Goal: Task Accomplishment & Management: Manage account settings

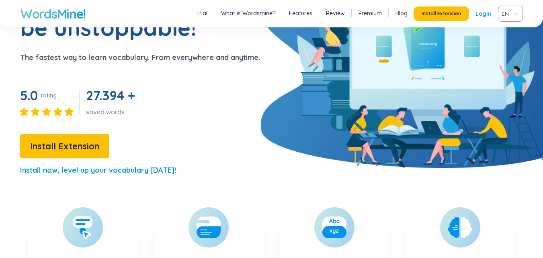
scroll to position [88, 0]
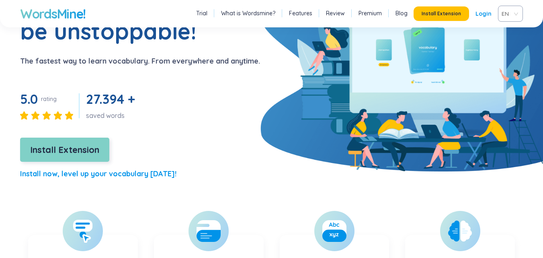
click at [88, 147] on span "Install Extension" at bounding box center [64, 150] width 69 height 14
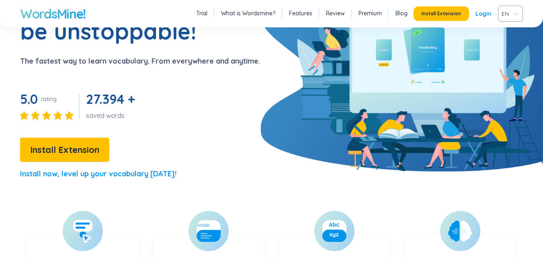
click at [520, 14] on div "EN" at bounding box center [510, 14] width 25 height 16
click at [503, 48] on div "VIE" at bounding box center [510, 44] width 15 height 9
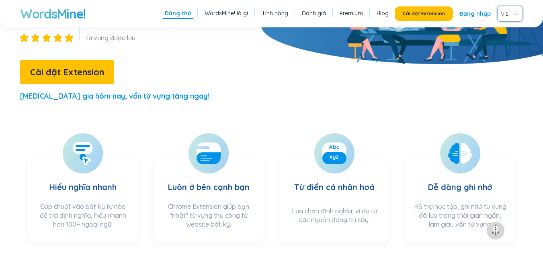
scroll to position [192, 0]
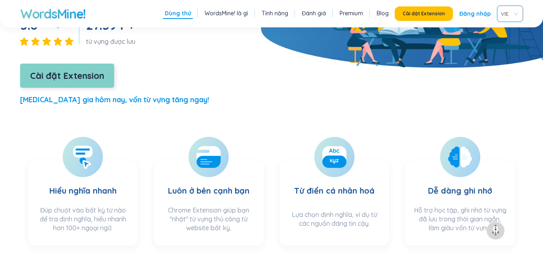
click at [50, 69] on span "Cài đặt Extension" at bounding box center [67, 76] width 74 height 14
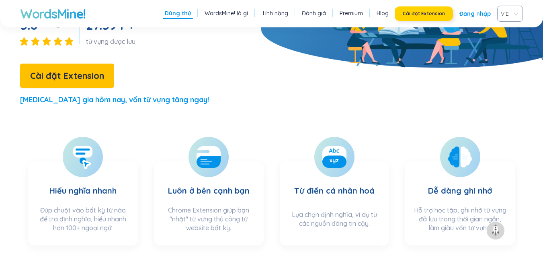
click at [450, 15] on button "Cài đặt Extension" at bounding box center [424, 13] width 58 height 14
click at [470, 14] on link "Đăng nhập" at bounding box center [475, 13] width 31 height 14
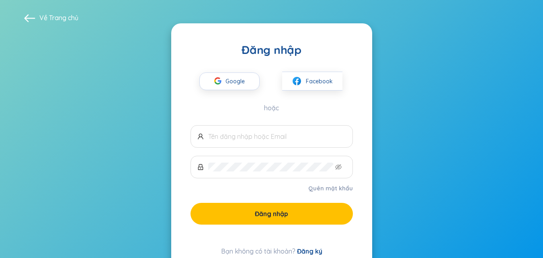
click at [314, 255] on div "Bạn không có tài khoản? Đăng ký" at bounding box center [272, 251] width 162 height 10
click at [314, 252] on link "Đăng ký" at bounding box center [309, 251] width 25 height 8
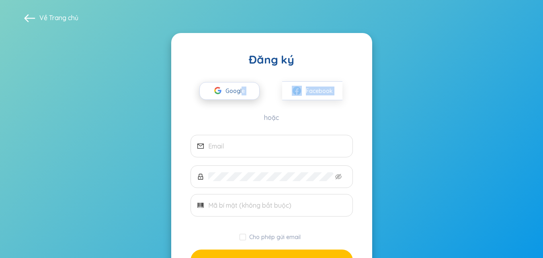
drag, startPoint x: 241, startPoint y: 101, endPoint x: 242, endPoint y: 94, distance: 6.9
click at [242, 94] on div "Google Facebook hoặc" at bounding box center [272, 94] width 162 height 55
click at [242, 94] on span "Google" at bounding box center [237, 90] width 23 height 17
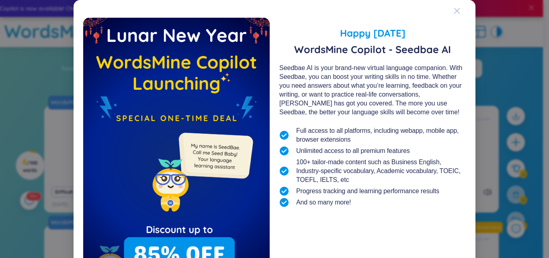
click at [454, 11] on icon "Close" at bounding box center [457, 11] width 6 height 6
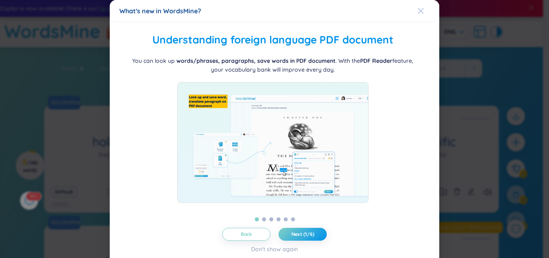
click at [419, 15] on span "Close" at bounding box center [429, 11] width 22 height 22
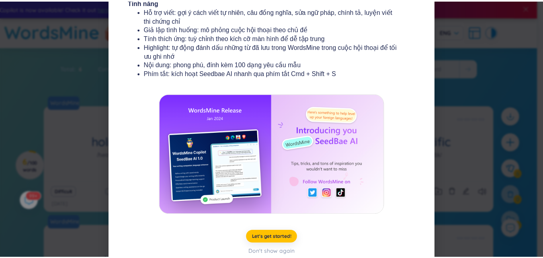
scroll to position [148, 0]
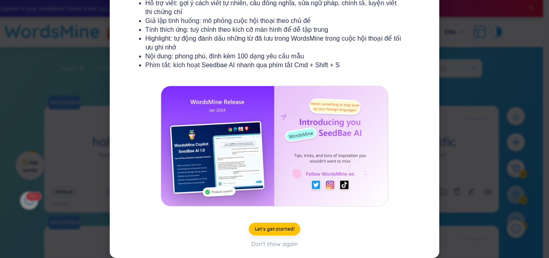
drag, startPoint x: 543, startPoint y: 146, endPoint x: 531, endPoint y: 89, distance: 58.6
click at [531, 89] on div "What's new in WordsMine? Ra mắt WordsMine Copilot (SeedBae AI) Chào bạn, chúng …" at bounding box center [274, 129] width 549 height 258
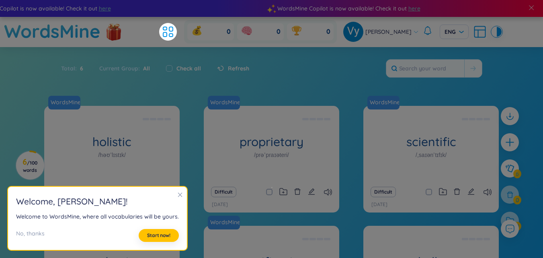
click at [178, 196] on icon "close" at bounding box center [180, 195] width 4 height 4
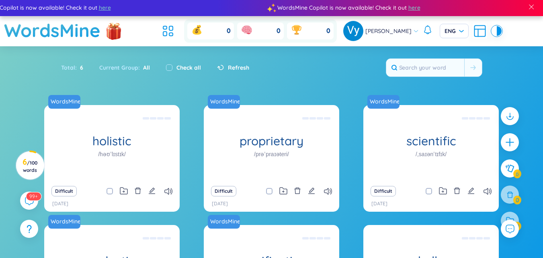
scroll to position [0, 0]
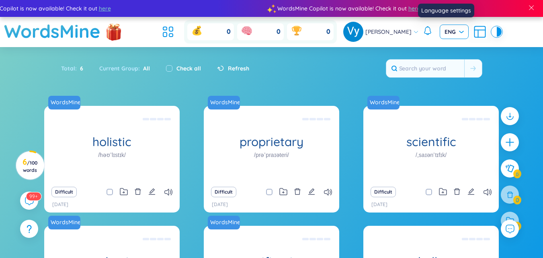
click at [449, 27] on input "search" at bounding box center [452, 31] width 14 height 12
click at [449, 47] on div "VIE" at bounding box center [445, 48] width 19 height 9
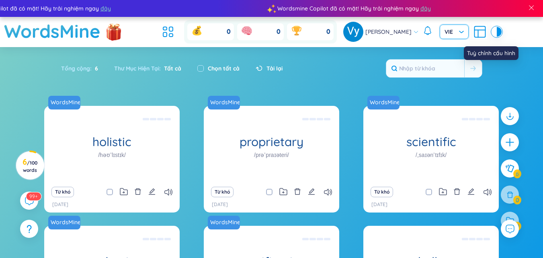
click at [478, 32] on icon at bounding box center [478, 33] width 0 height 7
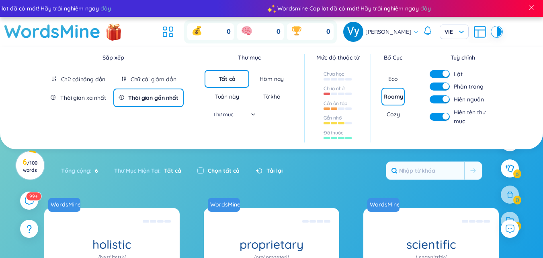
click at [384, 74] on div "Eco" at bounding box center [393, 79] width 23 height 18
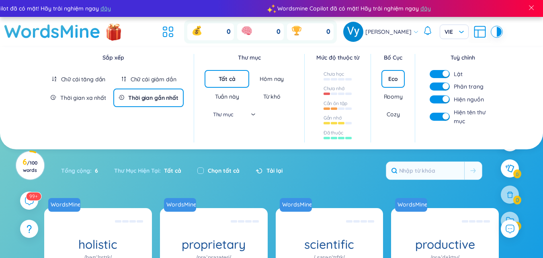
click at [394, 105] on div "Roomy" at bounding box center [393, 97] width 23 height 18
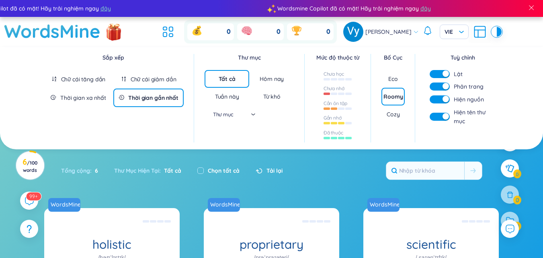
click at [397, 115] on div "Cozy" at bounding box center [393, 114] width 13 height 8
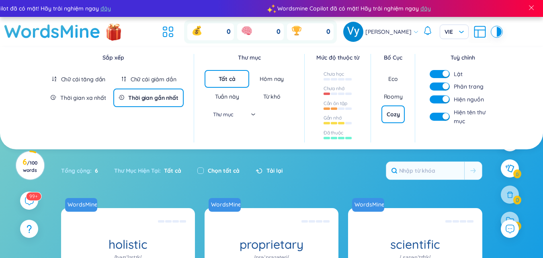
click at [398, 74] on div "Eco" at bounding box center [393, 79] width 23 height 18
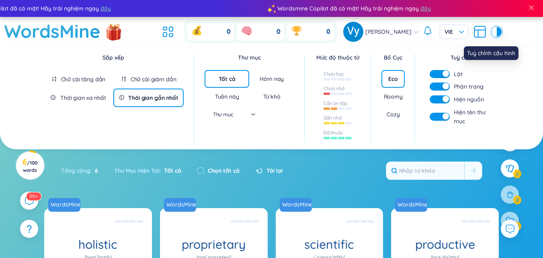
click at [475, 30] on icon at bounding box center [480, 30] width 11 height 0
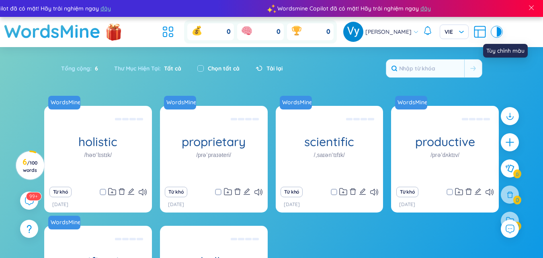
click at [492, 30] on div at bounding box center [494, 32] width 5 height 10
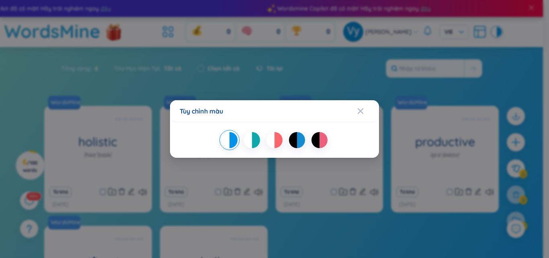
click at [279, 138] on div at bounding box center [279, 140] width 8 height 16
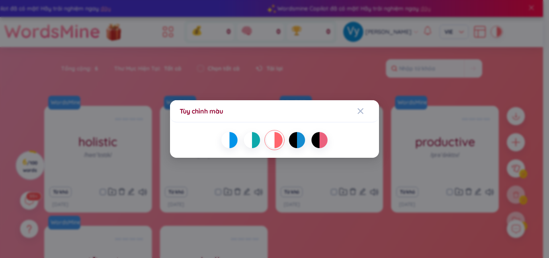
click at [326, 138] on div at bounding box center [324, 140] width 8 height 16
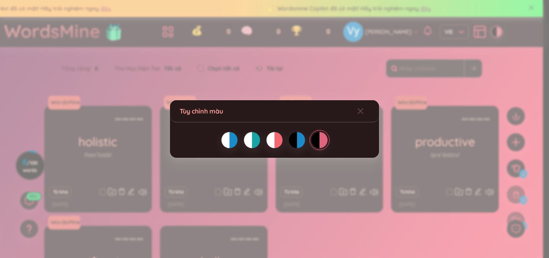
click at [272, 138] on div at bounding box center [271, 140] width 8 height 16
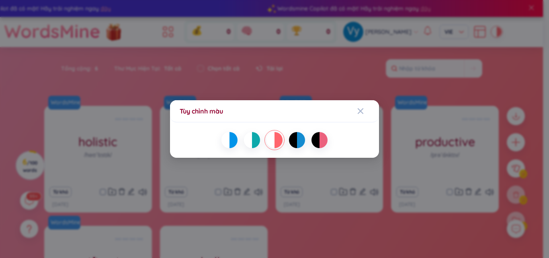
click at [324, 142] on div at bounding box center [324, 140] width 8 height 16
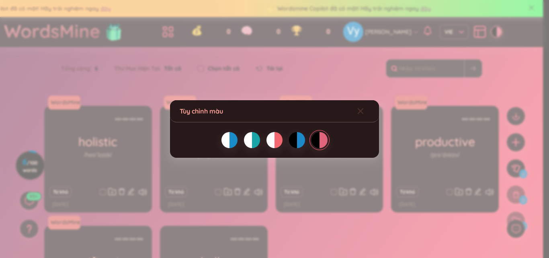
click at [364, 107] on span "Close" at bounding box center [368, 111] width 22 height 22
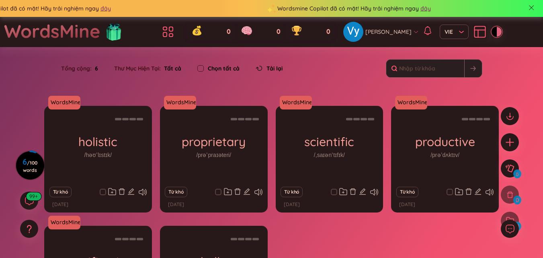
click at [485, 37] on div "[PERSON_NAME] VIE" at bounding box center [422, 32] width 158 height 20
click at [488, 26] on div "[PERSON_NAME] VIE" at bounding box center [422, 32] width 158 height 20
click at [497, 30] on div at bounding box center [499, 32] width 5 height 10
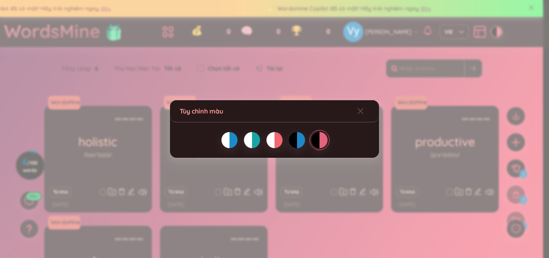
click at [271, 143] on div at bounding box center [271, 140] width 8 height 16
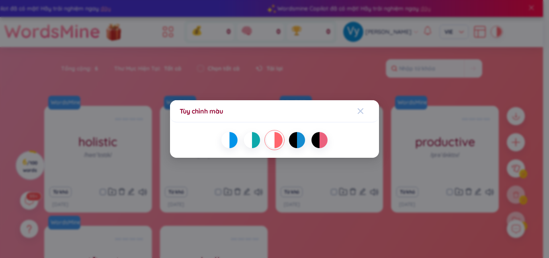
click at [359, 109] on icon "Close" at bounding box center [361, 111] width 6 height 6
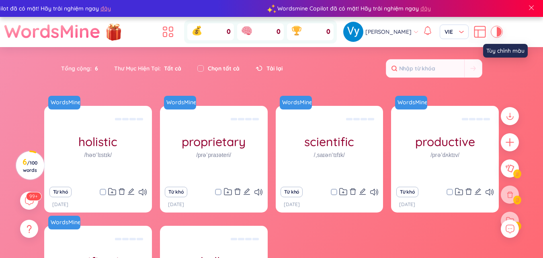
click at [492, 33] on div at bounding box center [494, 32] width 5 height 10
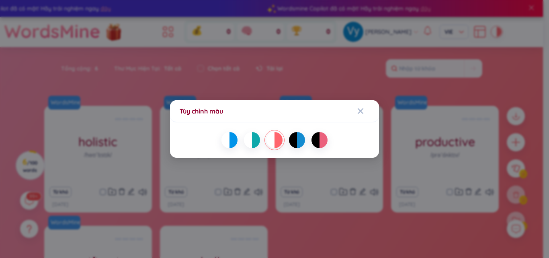
click at [320, 140] on div at bounding box center [324, 140] width 8 height 16
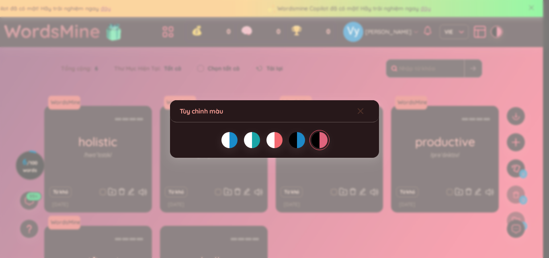
click at [359, 111] on icon "Close" at bounding box center [360, 111] width 6 height 6
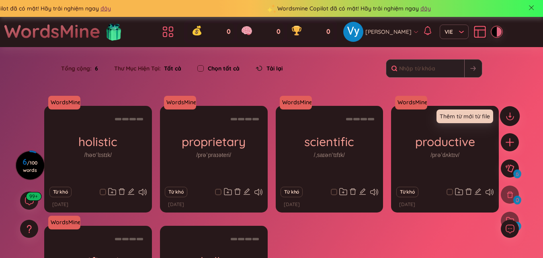
click at [514, 111] on icon at bounding box center [510, 116] width 10 height 10
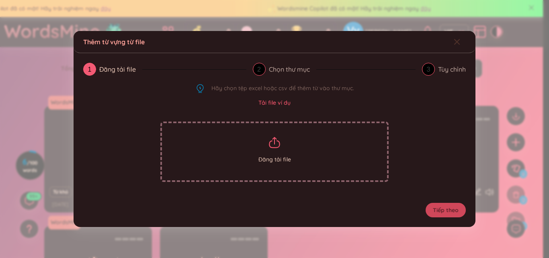
click at [459, 41] on icon "Close" at bounding box center [457, 42] width 6 height 6
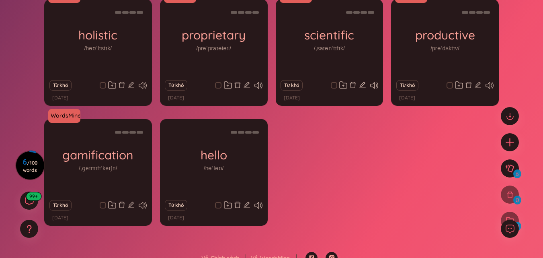
scroll to position [117, 0]
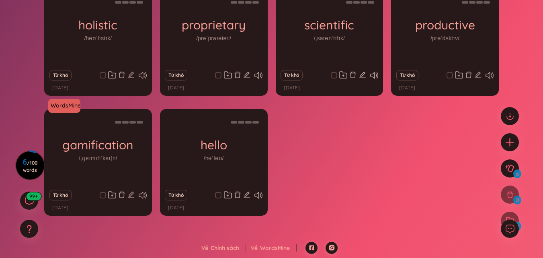
click at [217, 195] on span at bounding box center [218, 195] width 6 height 6
click at [219, 195] on input "checkbox" at bounding box center [222, 195] width 6 height 6
click at [256, 195] on icon at bounding box center [258, 195] width 8 height 7
click at [314, 181] on div "WordsMine holistic /həʊˈlɪstɪk/ Toàn diện Eg: The holistic approach to healthca…" at bounding box center [271, 107] width 455 height 236
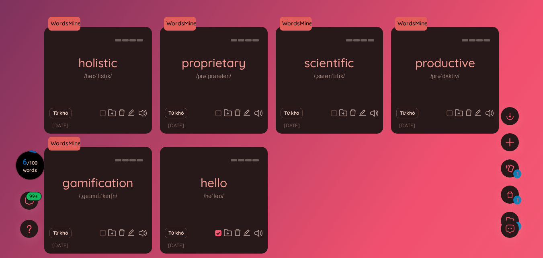
scroll to position [0, 0]
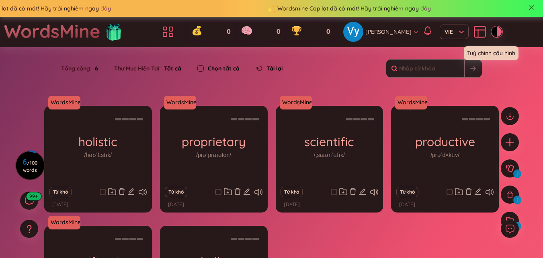
click at [475, 30] on icon at bounding box center [480, 30] width 11 height 0
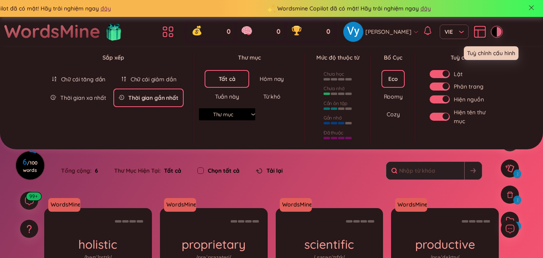
click at [475, 30] on icon at bounding box center [480, 30] width 11 height 0
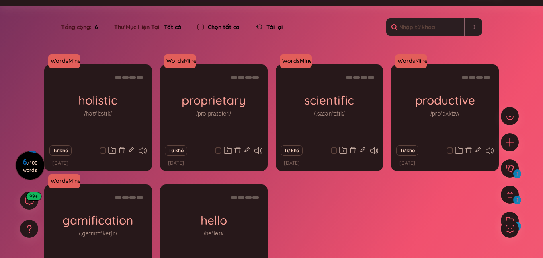
scroll to position [117, 0]
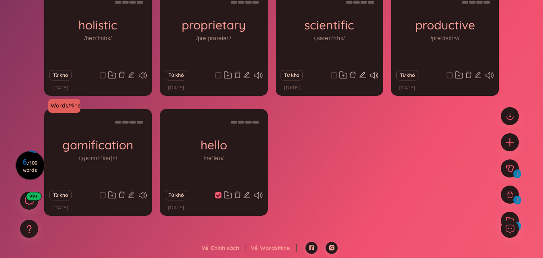
click at [215, 195] on div "Từ khó" at bounding box center [214, 194] width 100 height 11
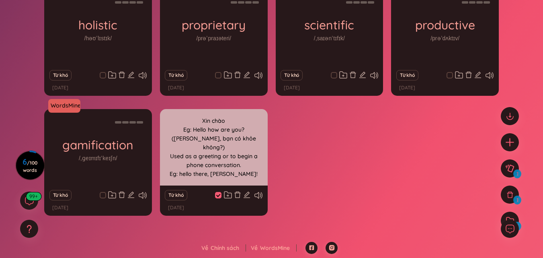
click at [250, 122] on div "Xin chào Eg: Hello how are you? ([PERSON_NAME], bạn có khỏe không?) Used as a g…" at bounding box center [214, 147] width 100 height 72
click at [241, 147] on div "Xin chào Eg: Hello how are you? ([PERSON_NAME], bạn có khỏe không?) Used as a g…" at bounding box center [214, 147] width 100 height 72
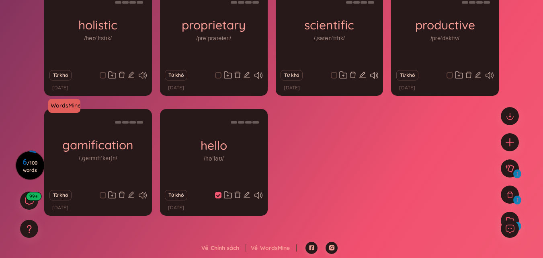
click at [218, 196] on span at bounding box center [218, 195] width 6 height 6
click at [219, 196] on input "checkbox" at bounding box center [222, 195] width 6 height 6
click at [218, 196] on span at bounding box center [218, 195] width 6 height 6
click at [219, 196] on input "checkbox" at bounding box center [222, 195] width 6 height 6
click at [217, 193] on span at bounding box center [218, 195] width 6 height 6
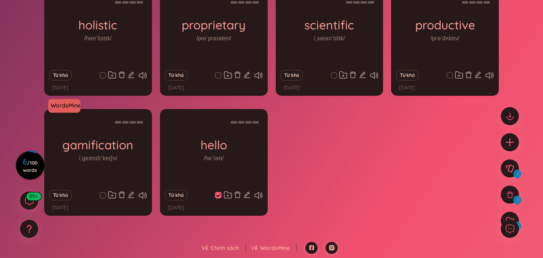
click at [219, 193] on input "checkbox" at bounding box center [222, 195] width 6 height 6
checkbox input "false"
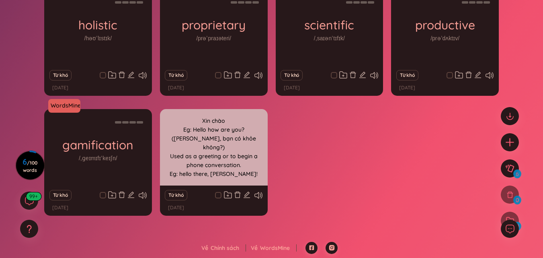
click at [206, 172] on div "hello /həˈləʊ/" at bounding box center [214, 147] width 108 height 76
click at [206, 172] on div "Xin chào Eg: Hello how are you? ([PERSON_NAME], bạn có khỏe không?) Used as a g…" at bounding box center [214, 147] width 100 height 72
click at [205, 178] on div "Xin chào Eg: Hello how are you? ([PERSON_NAME], bạn có khỏe không?) Used as a g…" at bounding box center [214, 147] width 100 height 72
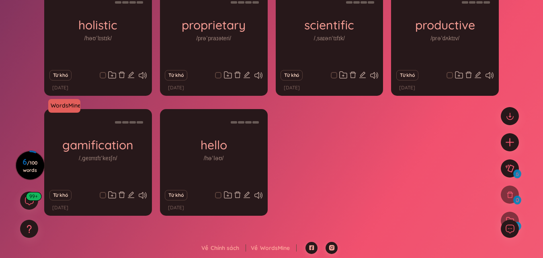
click at [205, 193] on div "Từ khó" at bounding box center [189, 195] width 48 height 10
click at [248, 193] on icon "edit" at bounding box center [246, 194] width 7 height 7
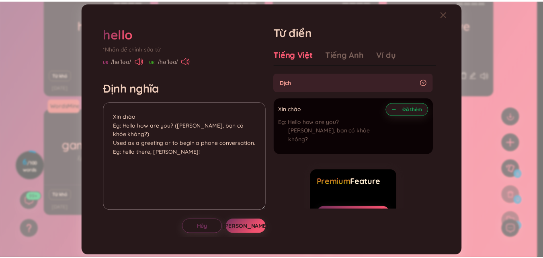
scroll to position [19, 0]
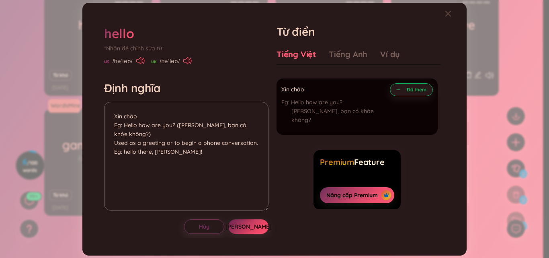
click at [261, 224] on button "[PERSON_NAME]" at bounding box center [248, 226] width 40 height 14
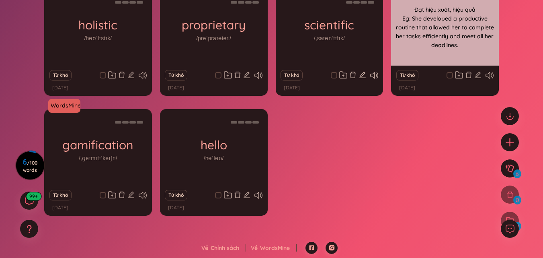
click at [444, 37] on div "Đạt hiệu xuât, hiệu quả Eg: She developed a productive routine that allowed her…" at bounding box center [445, 27] width 100 height 72
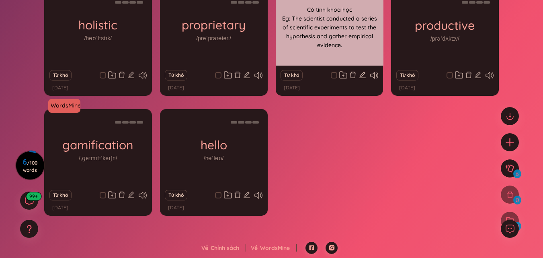
drag, startPoint x: 357, startPoint y: 37, endPoint x: 291, endPoint y: 35, distance: 65.2
click at [329, 35] on div "Có tính khoa học Eg: The scientist conducted a series of scientific experiments…" at bounding box center [330, 27] width 100 height 72
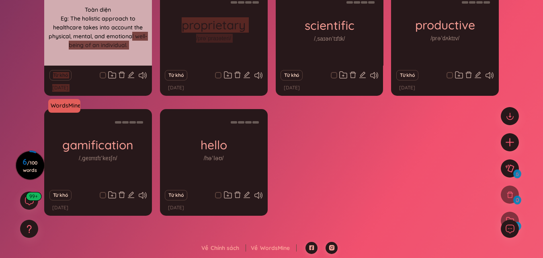
drag, startPoint x: 228, startPoint y: 35, endPoint x: 115, endPoint y: 35, distance: 112.2
click at [115, 35] on div "WordsMine holistic /həʊˈlɪstɪk/ Toàn diện Eg: The holistic approach to healthca…" at bounding box center [271, 107] width 455 height 236
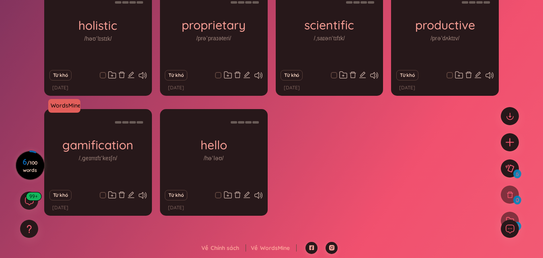
click at [32, 156] on circle at bounding box center [30, 165] width 28 height 28
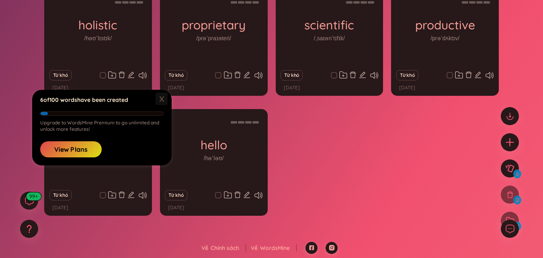
click at [159, 102] on span "X" at bounding box center [162, 98] width 12 height 12
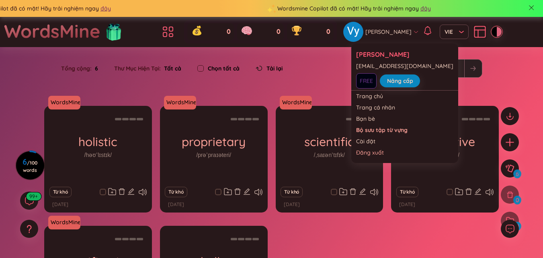
click at [361, 77] on span "FREE" at bounding box center [366, 80] width 21 height 15
click at [379, 97] on link "Trang chủ" at bounding box center [404, 96] width 97 height 8
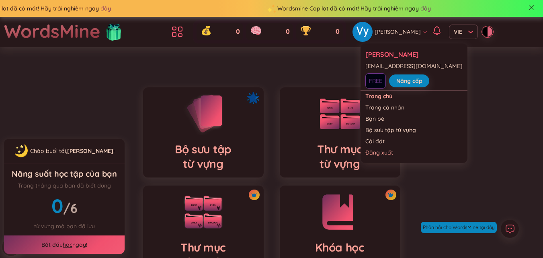
click at [407, 36] on span "[PERSON_NAME]" at bounding box center [398, 31] width 46 height 9
click at [384, 143] on link "Cài đặt" at bounding box center [413, 141] width 97 height 8
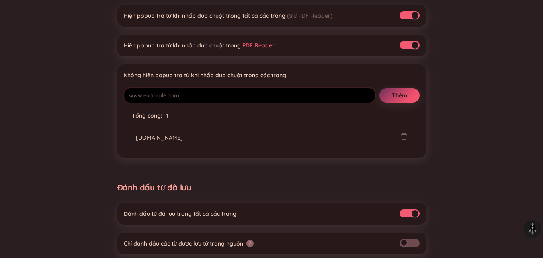
scroll to position [205, 0]
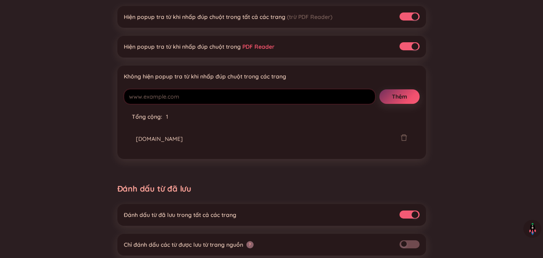
click at [535, 223] on img at bounding box center [532, 228] width 13 height 13
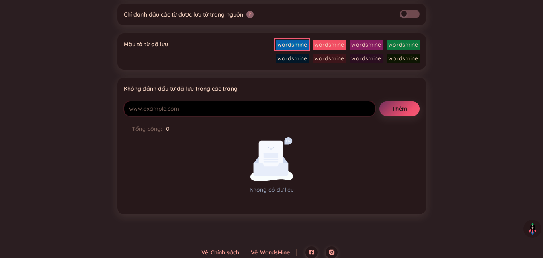
scroll to position [440, 0]
